Goal: Navigation & Orientation: Find specific page/section

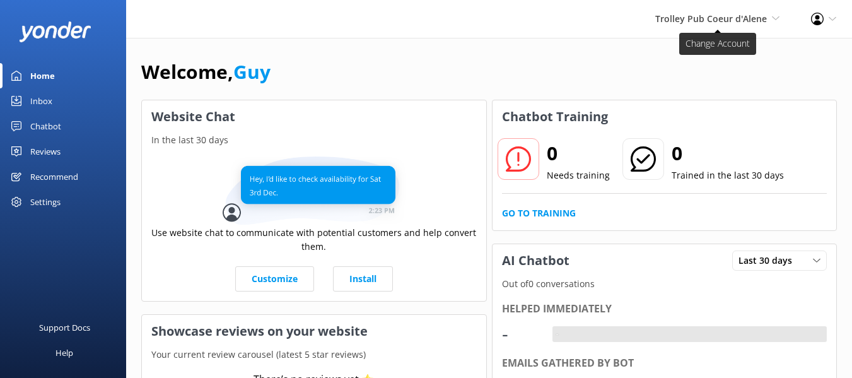
click at [753, 22] on span "Trolley Pub Coeur d'Alene" at bounding box center [711, 19] width 112 height 12
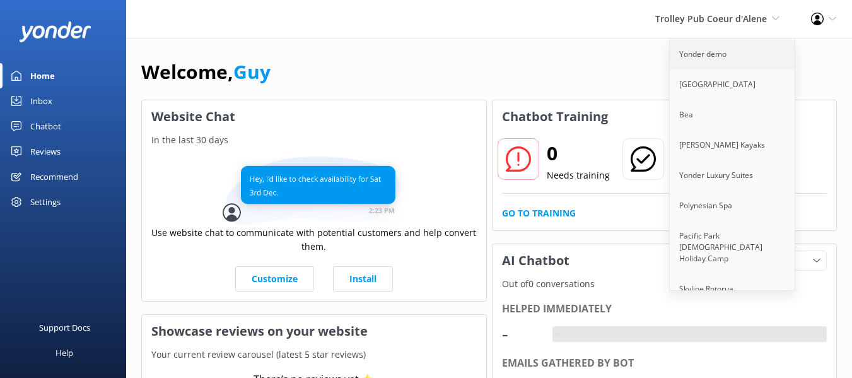
click at [732, 55] on link "Yonder demo" at bounding box center [732, 54] width 126 height 30
